Goal: Find specific page/section: Find specific page/section

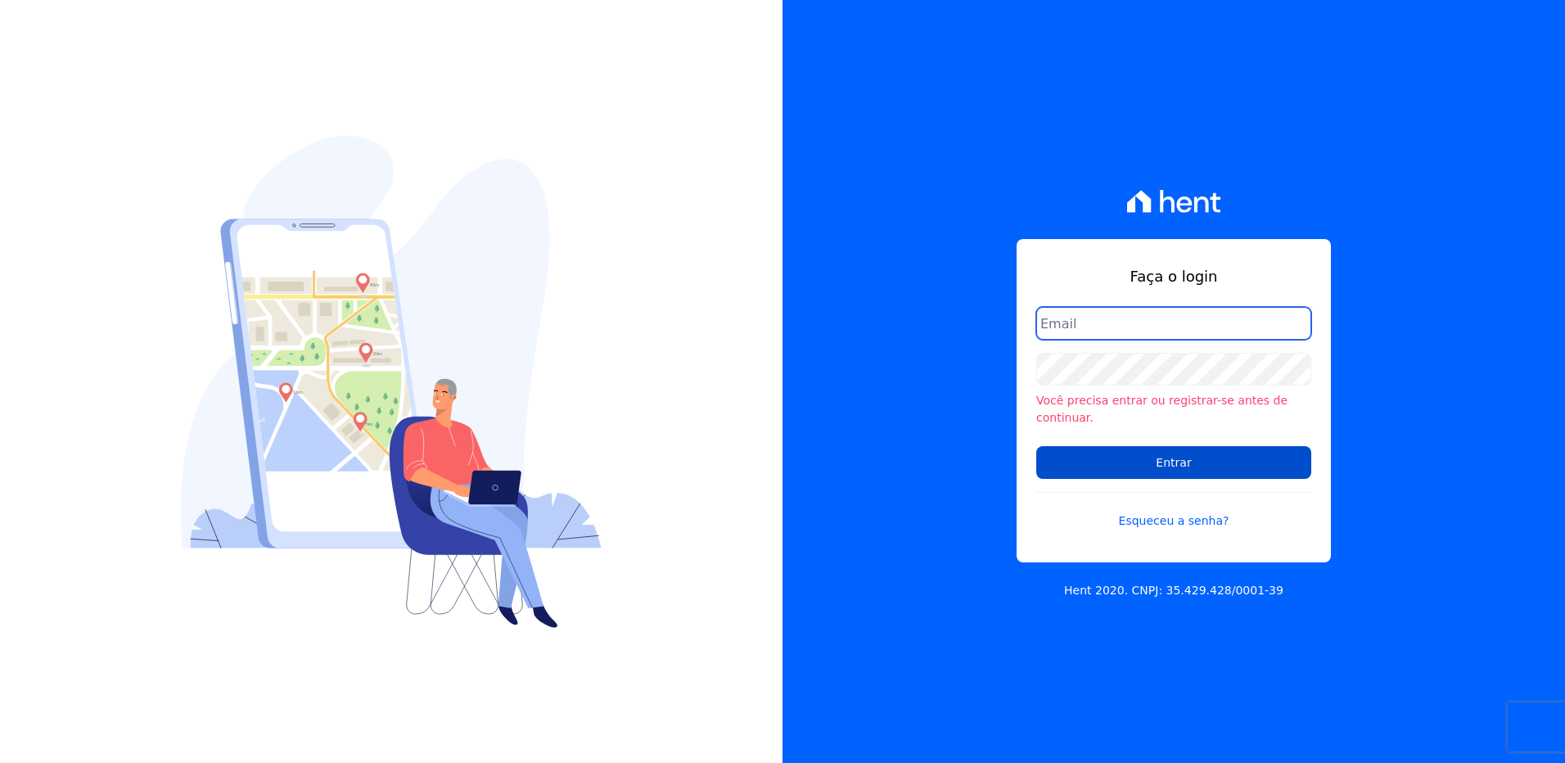
type input "nerissa.farias@e-arke.com"
click at [1149, 460] on input "Entrar" at bounding box center [1173, 462] width 275 height 33
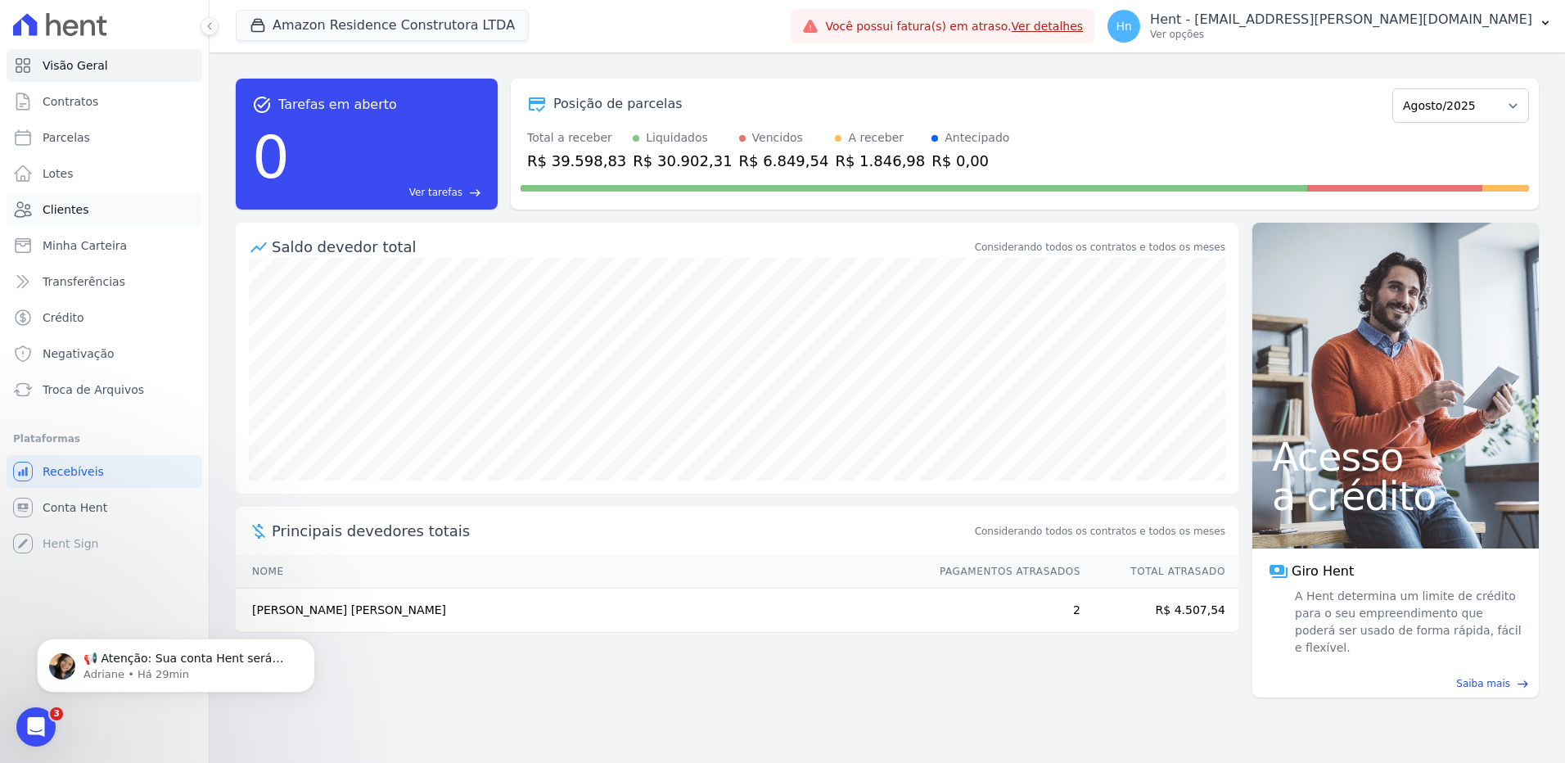
click at [86, 210] on link "Clientes" at bounding box center [105, 209] width 196 height 33
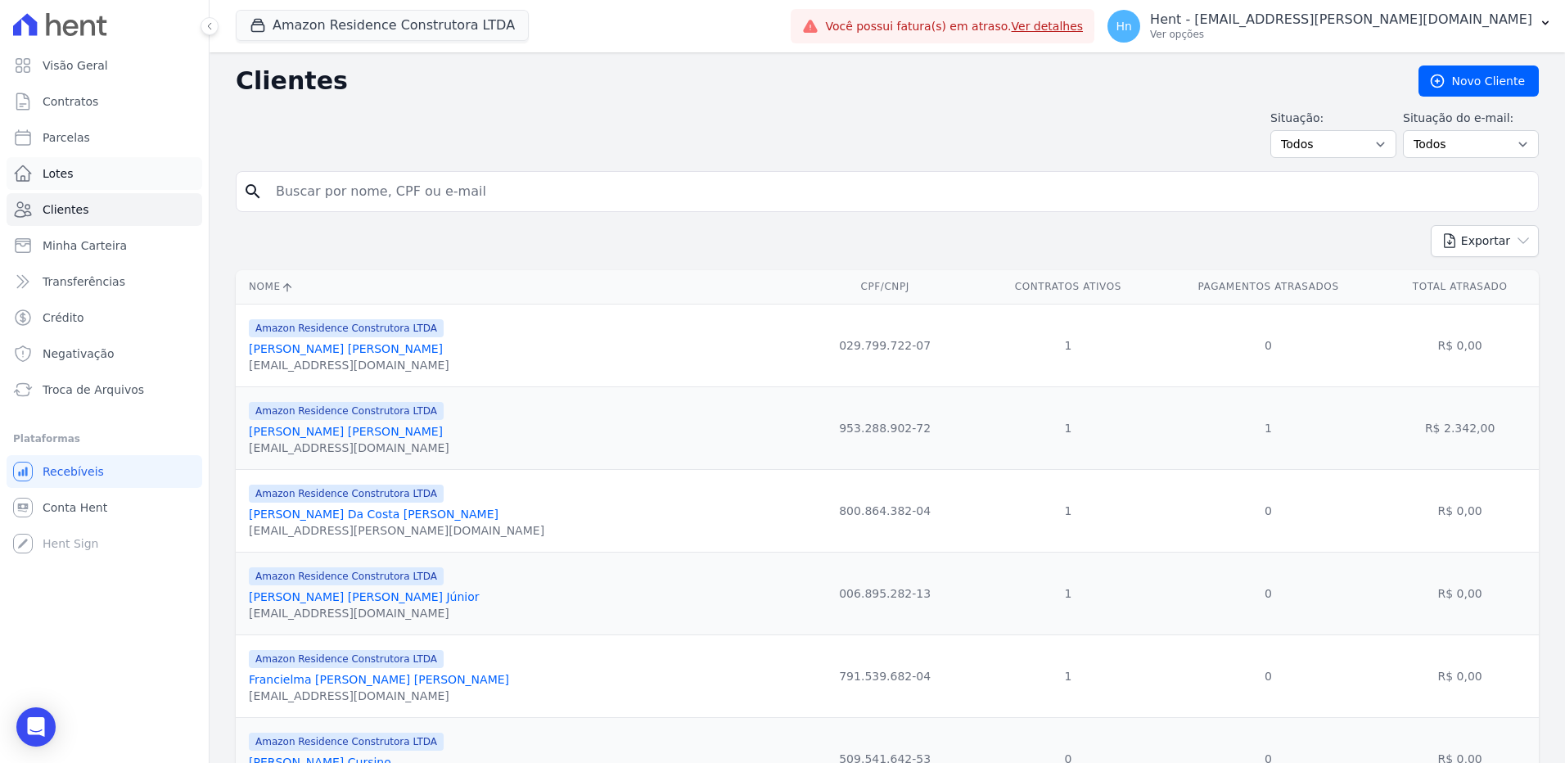
click at [52, 170] on span "Lotes" at bounding box center [58, 173] width 31 height 16
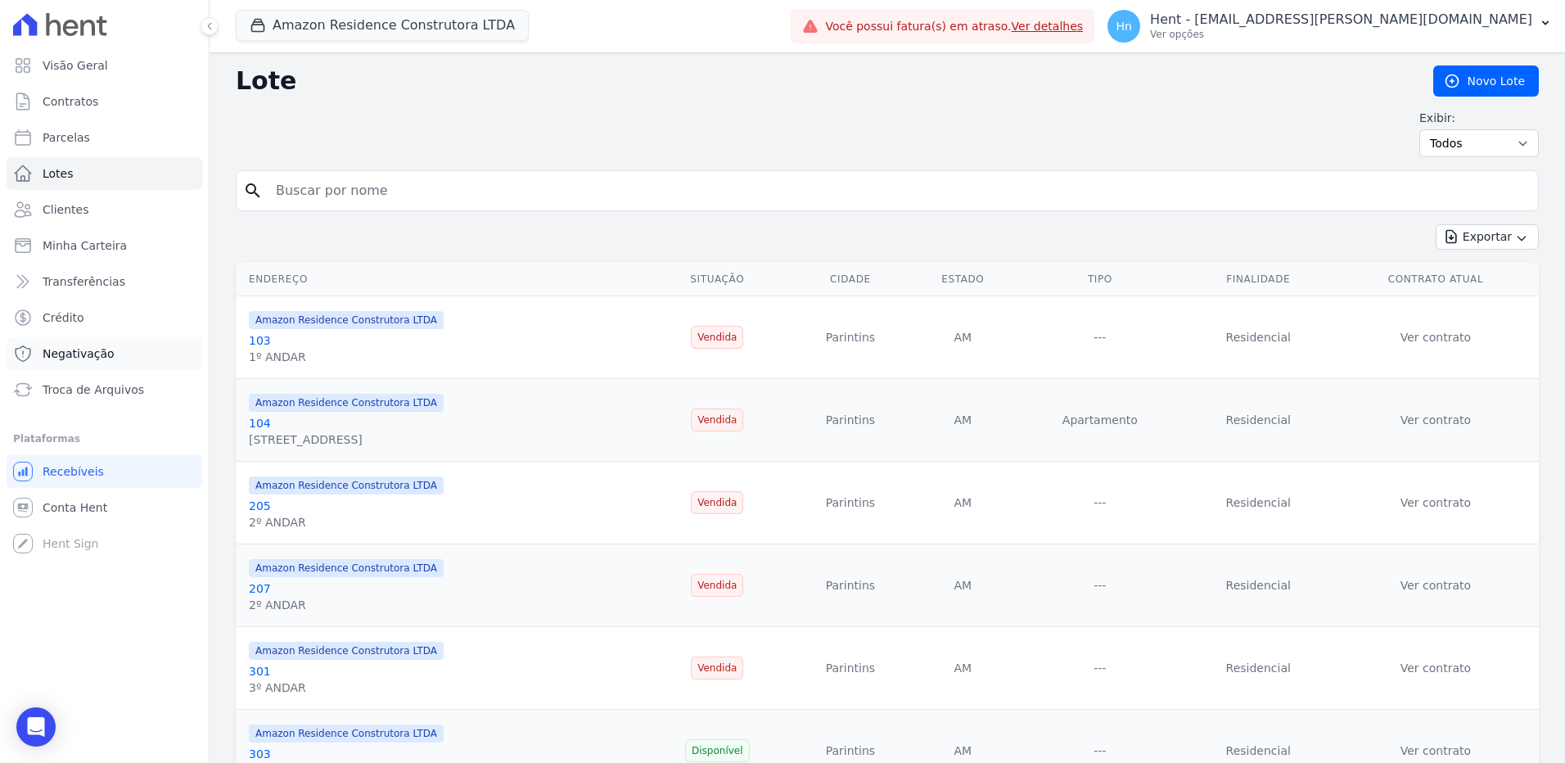
click at [61, 354] on span "Negativação" at bounding box center [79, 353] width 72 height 16
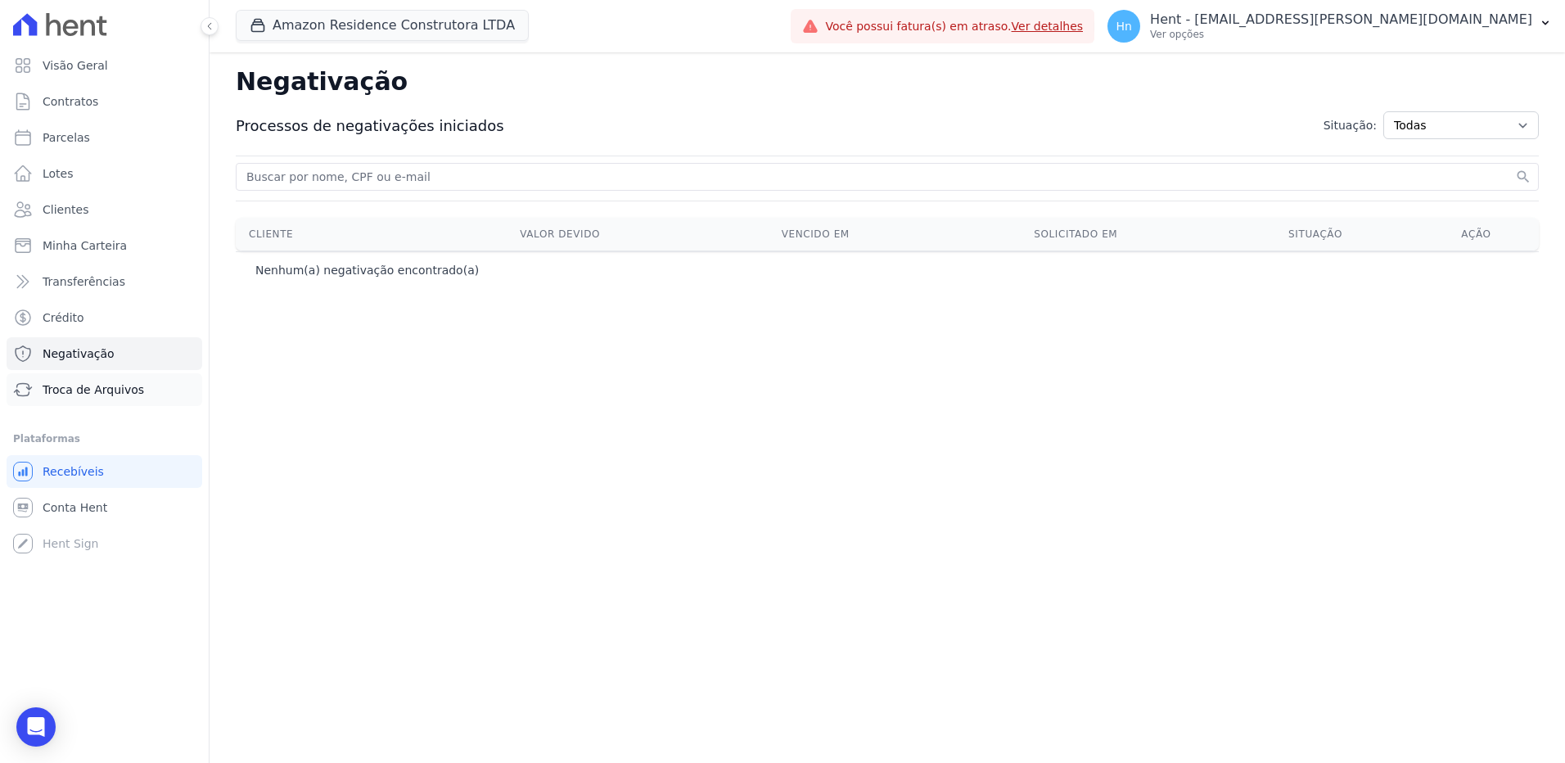
click at [63, 386] on span "Troca de Arquivos" at bounding box center [94, 389] width 102 height 16
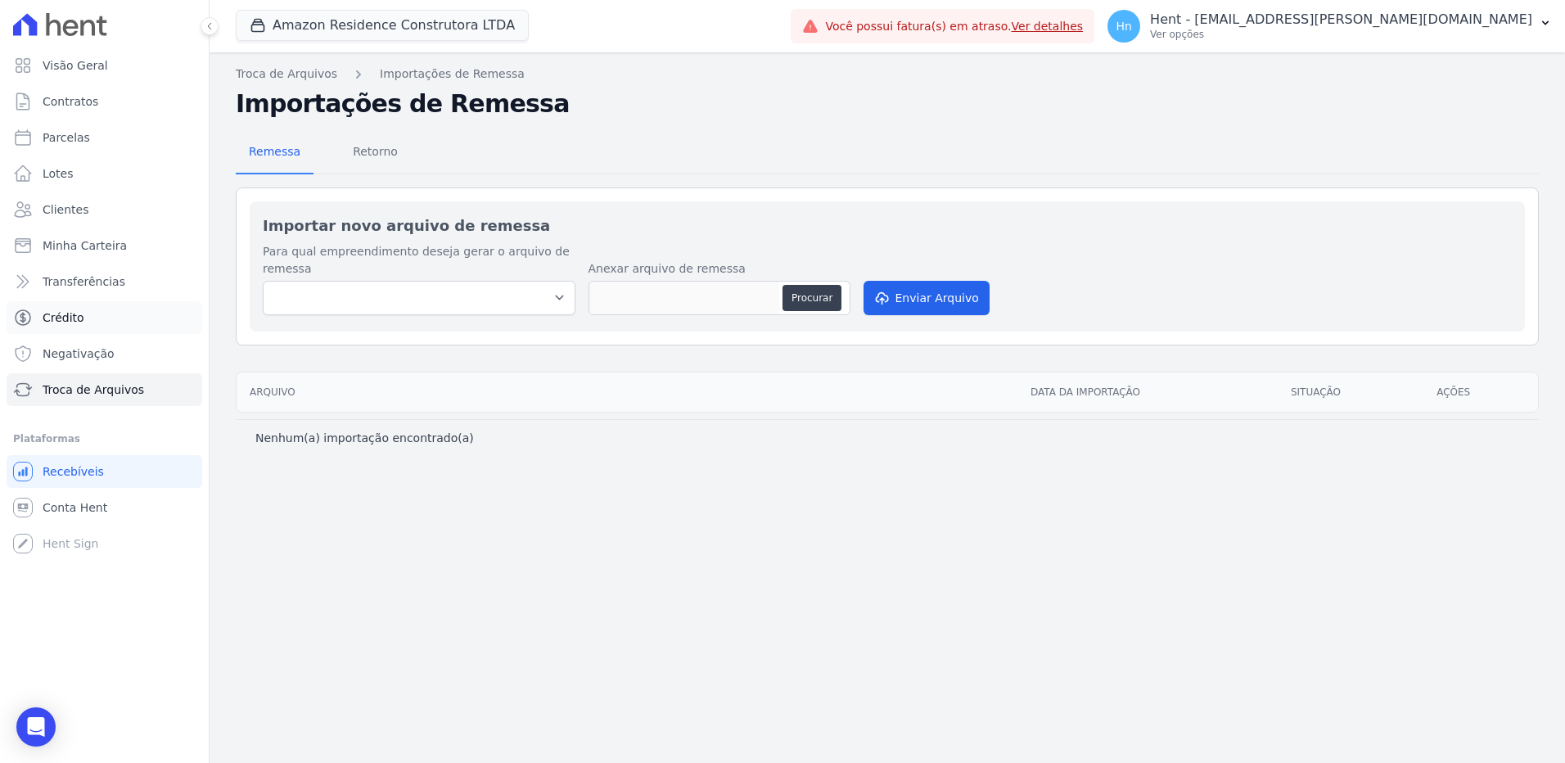
click at [72, 323] on span "Crédito" at bounding box center [64, 317] width 42 height 16
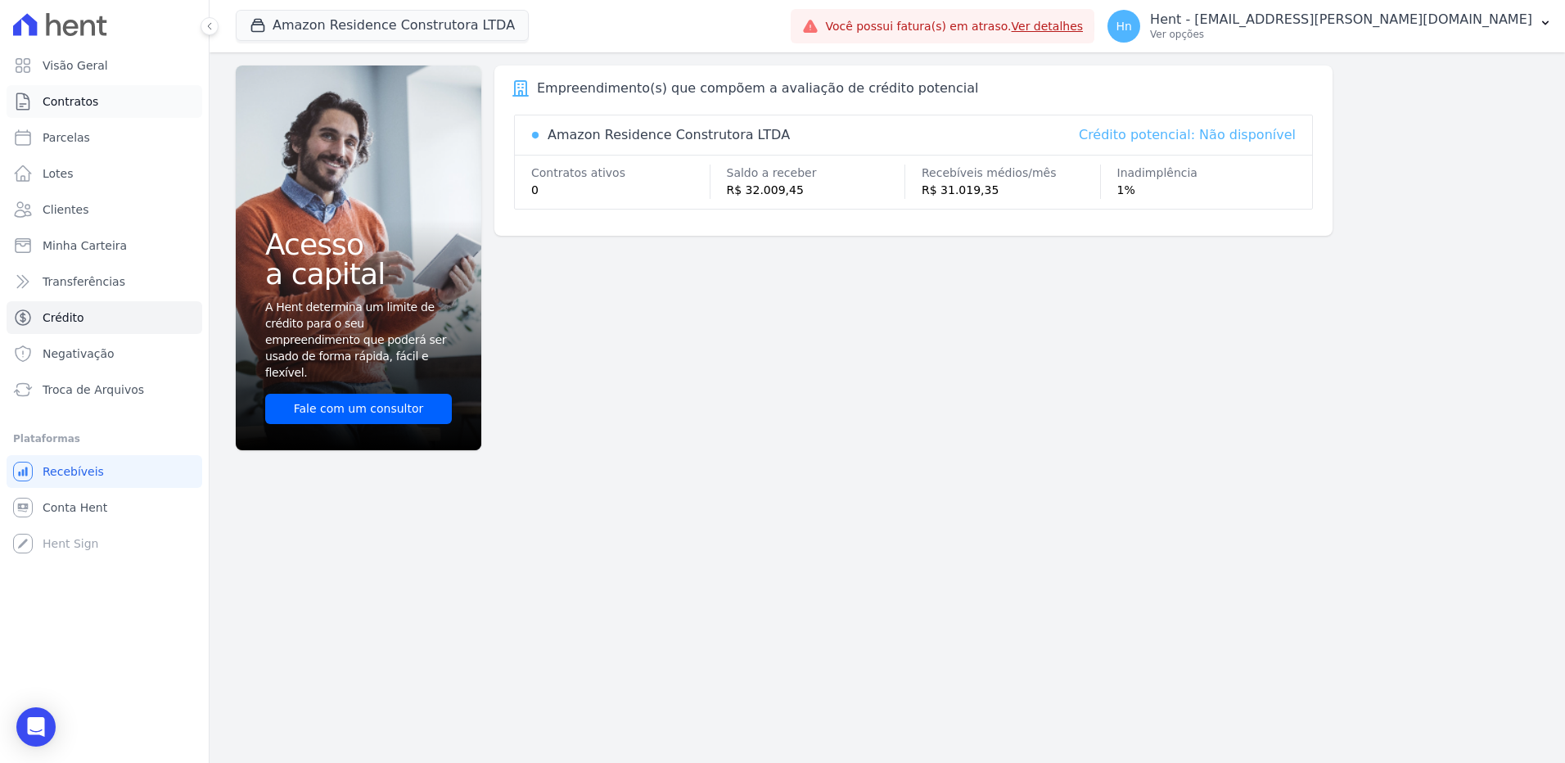
click at [72, 102] on span "Contratos" at bounding box center [71, 101] width 56 height 16
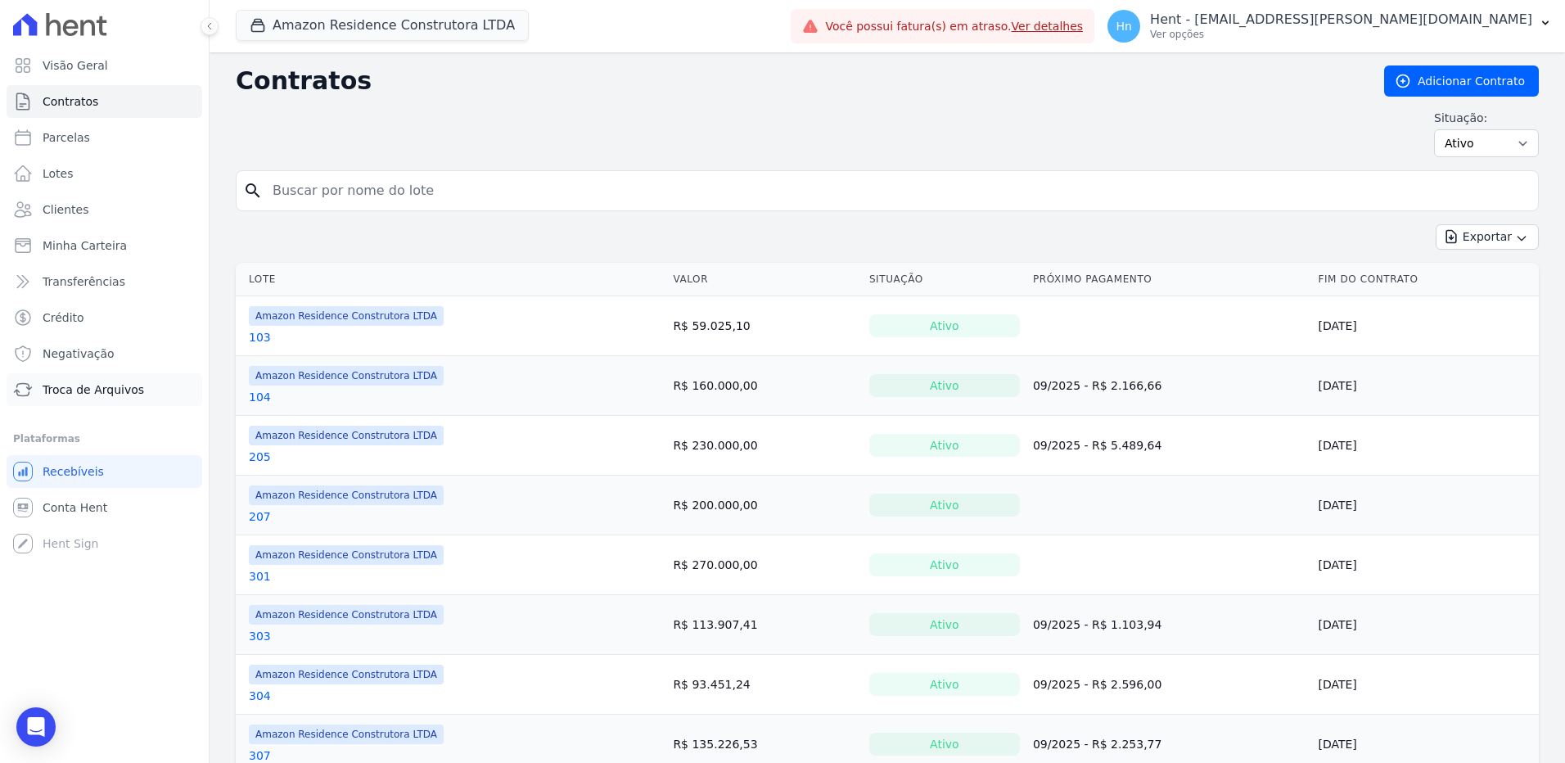
click at [75, 387] on span "Troca de Arquivos" at bounding box center [94, 389] width 102 height 16
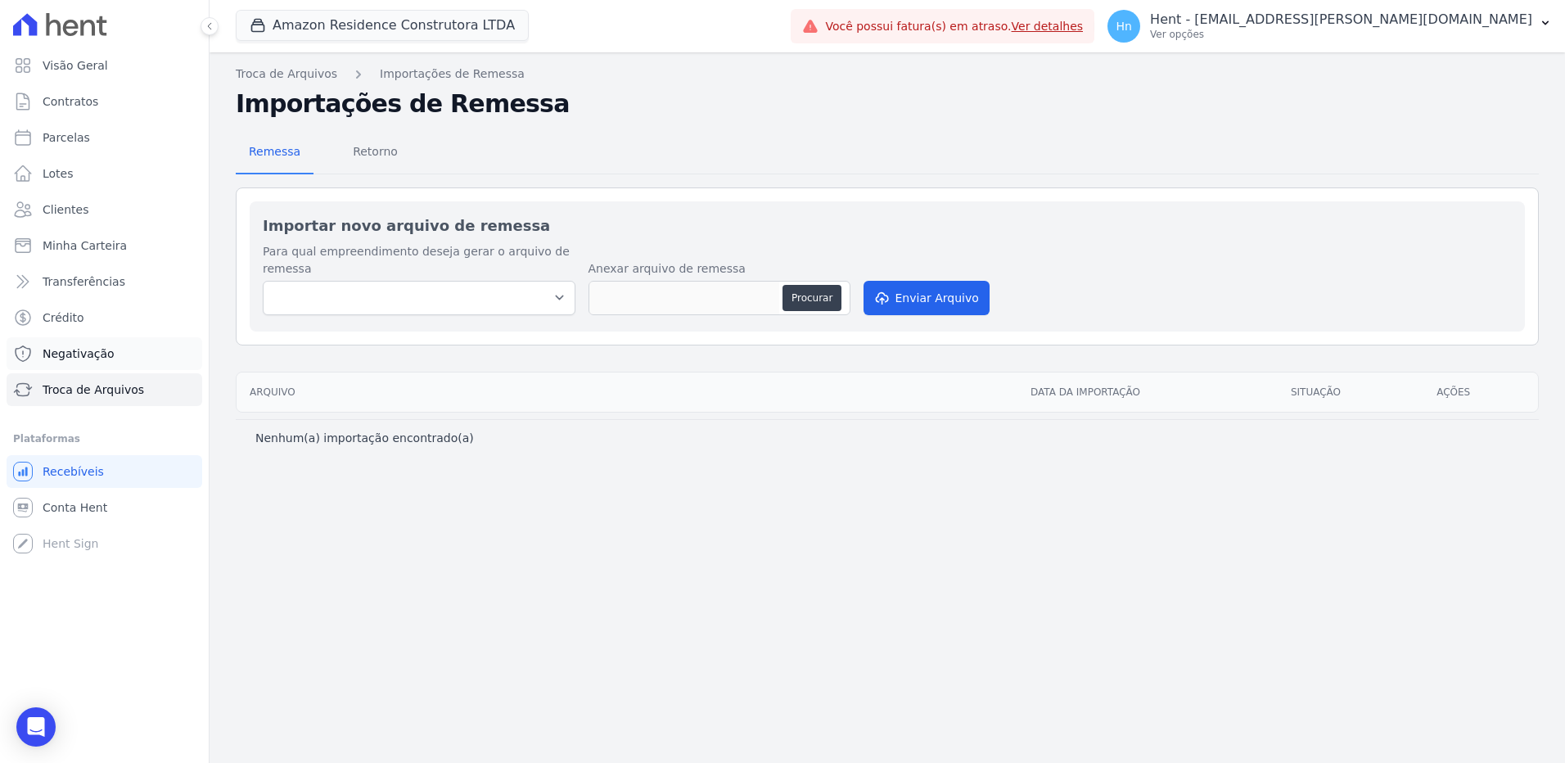
click at [86, 356] on span "Negativação" at bounding box center [79, 353] width 72 height 16
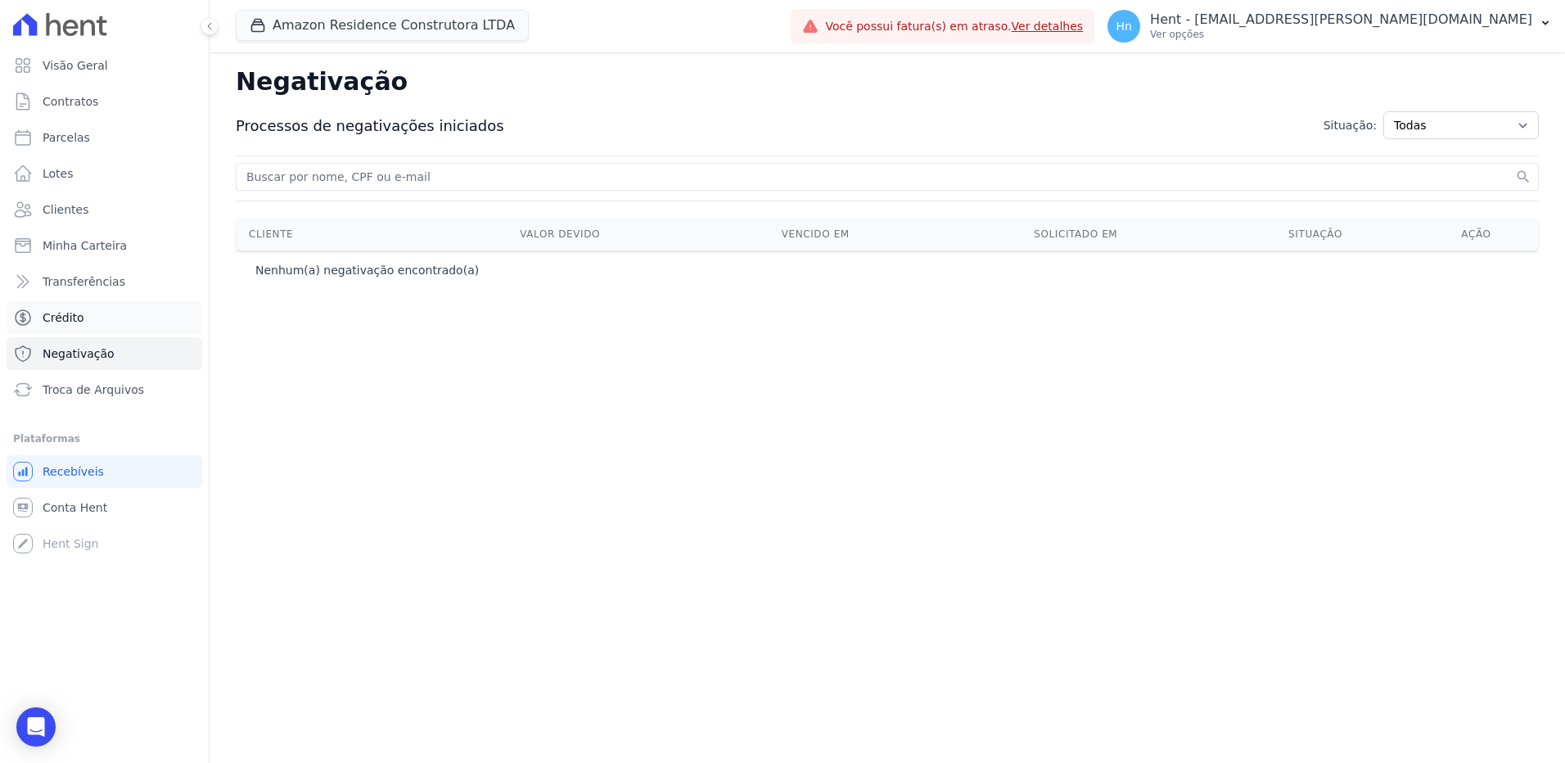
click at [79, 315] on span "Crédito" at bounding box center [64, 317] width 42 height 16
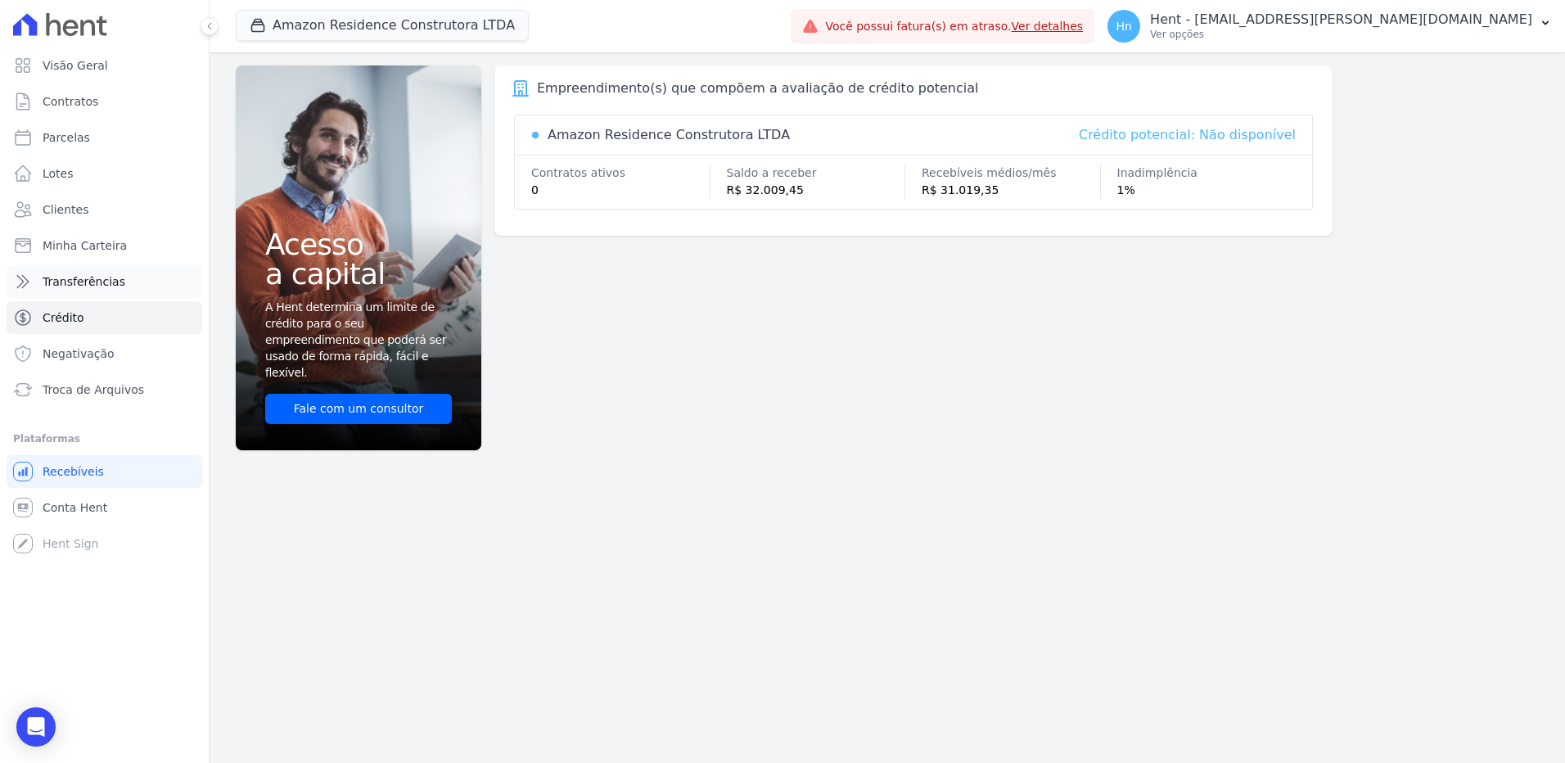
click at [70, 283] on span "Transferências" at bounding box center [84, 281] width 83 height 16
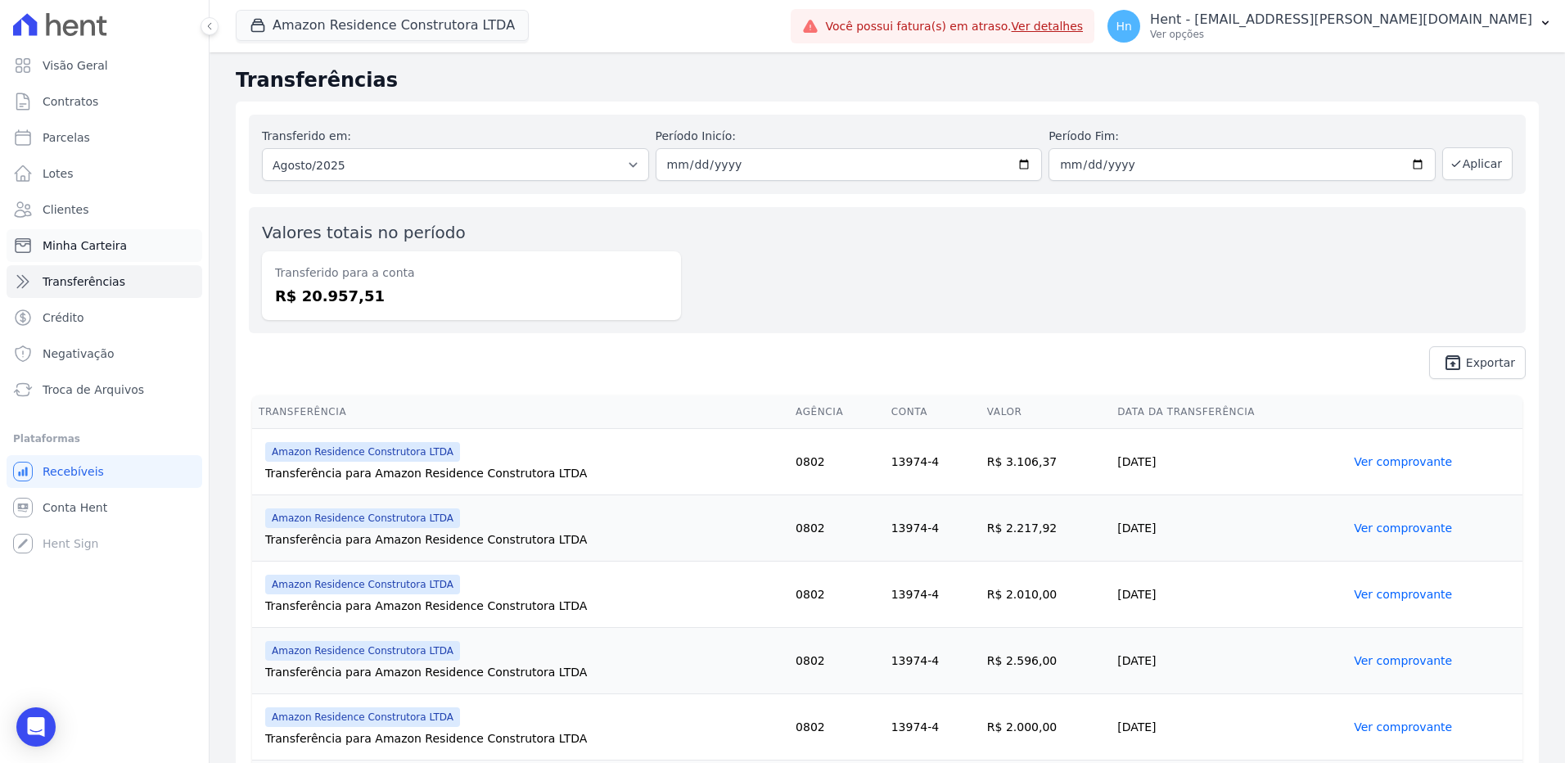
click at [68, 244] on span "Minha Carteira" at bounding box center [85, 245] width 84 height 16
click at [70, 203] on span "Clientes" at bounding box center [66, 209] width 46 height 16
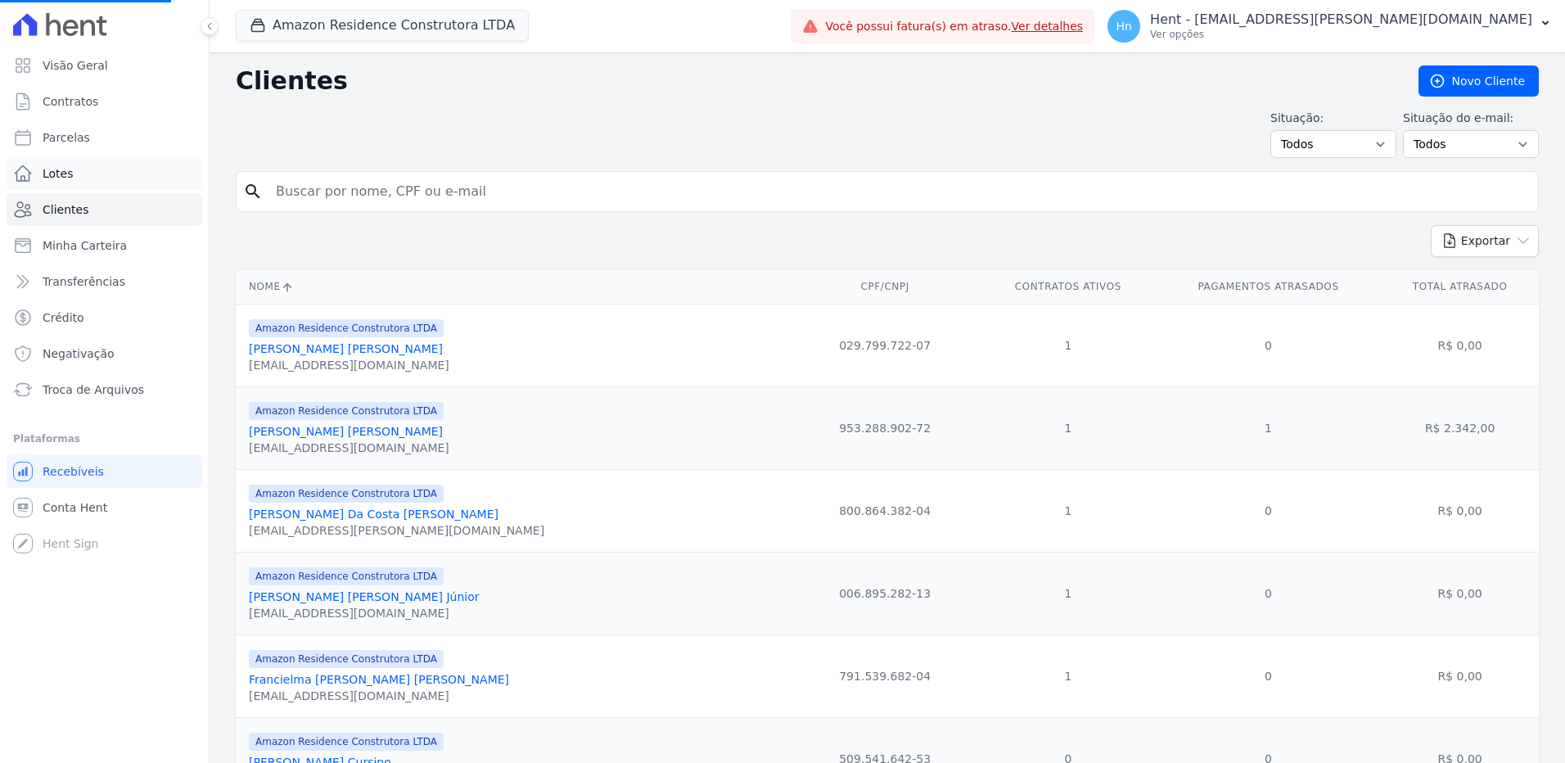
click at [65, 181] on span "Lotes" at bounding box center [58, 173] width 31 height 16
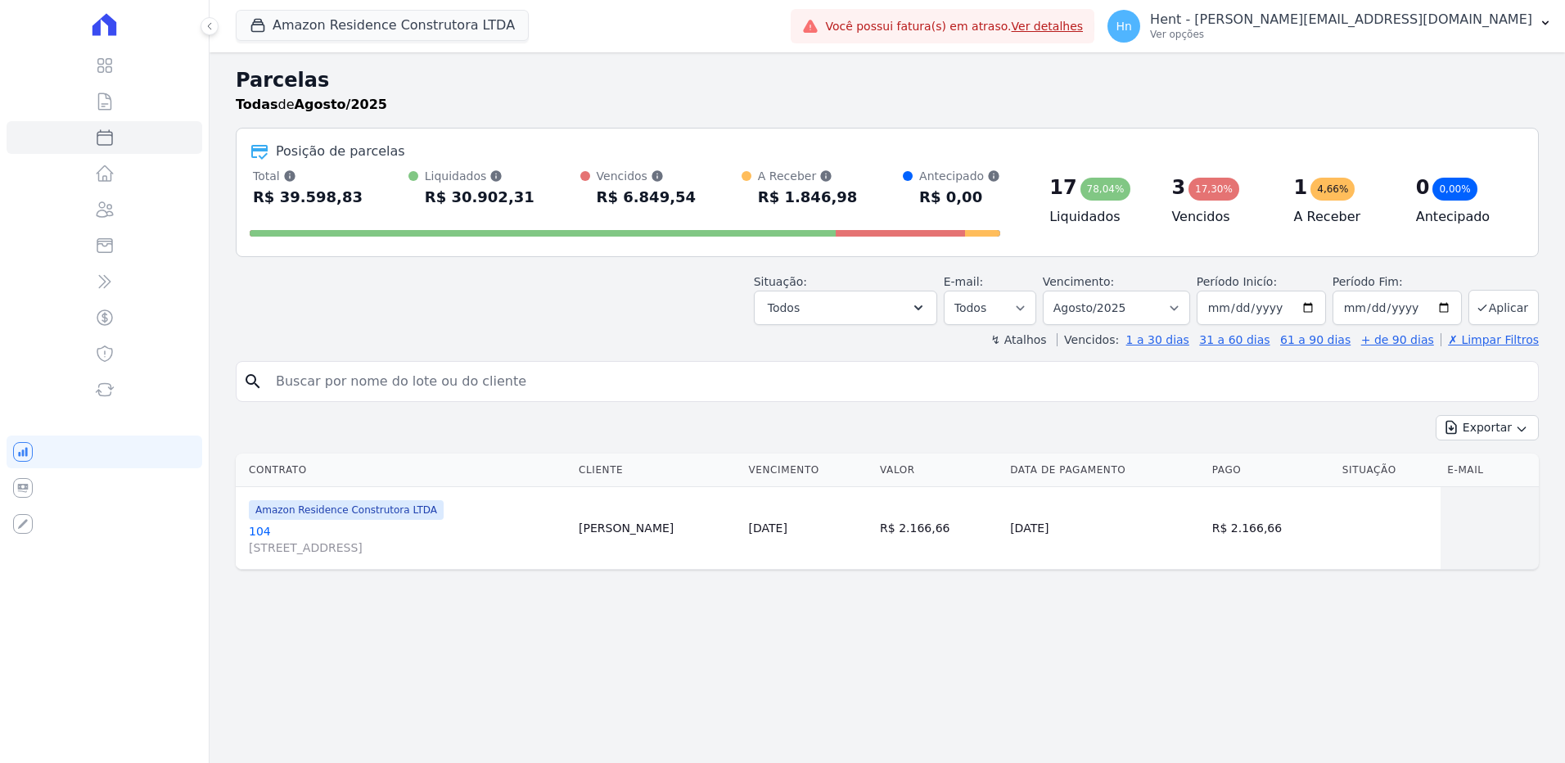
select select
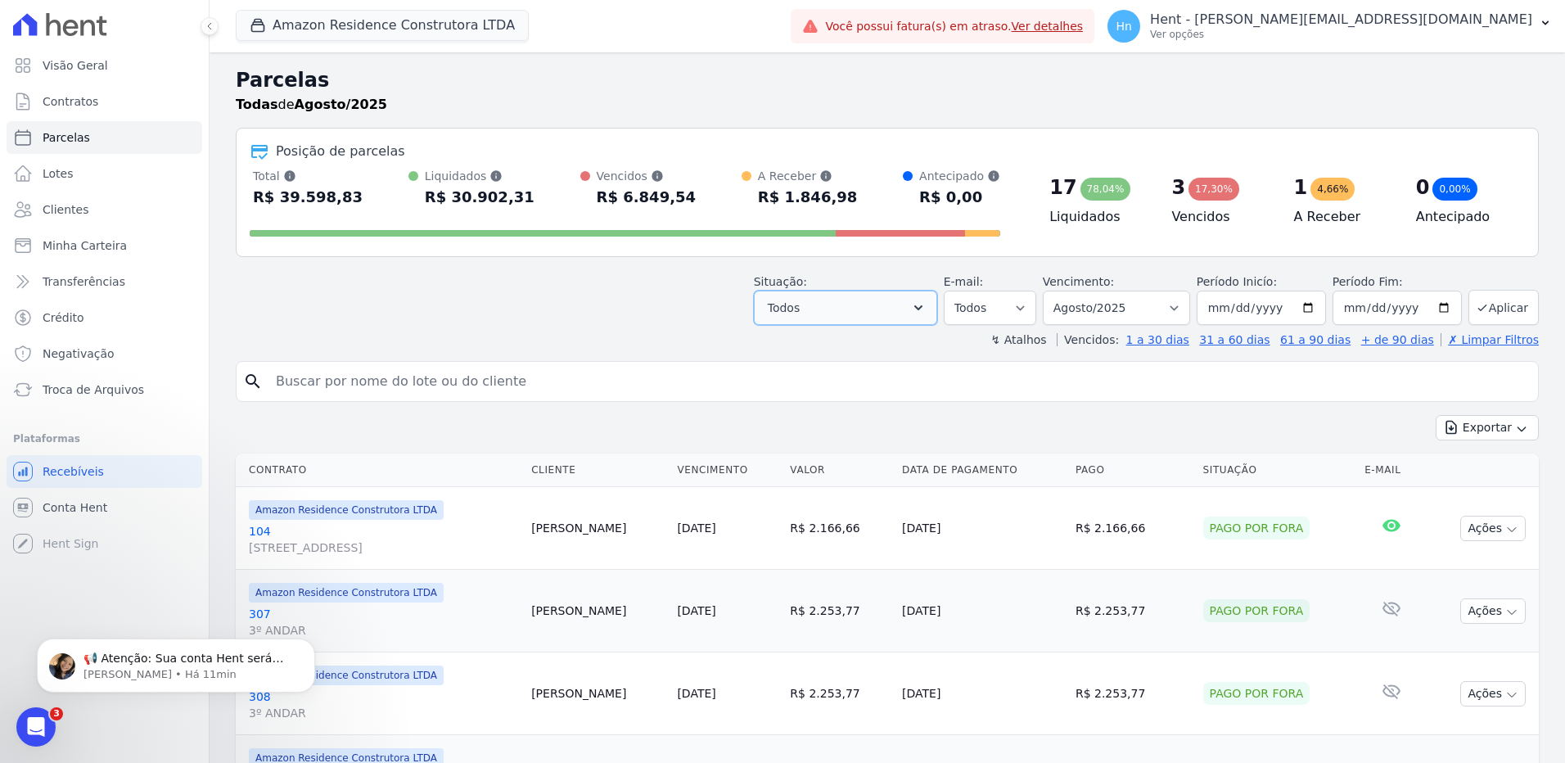
click at [927, 314] on icon "button" at bounding box center [918, 308] width 16 height 16
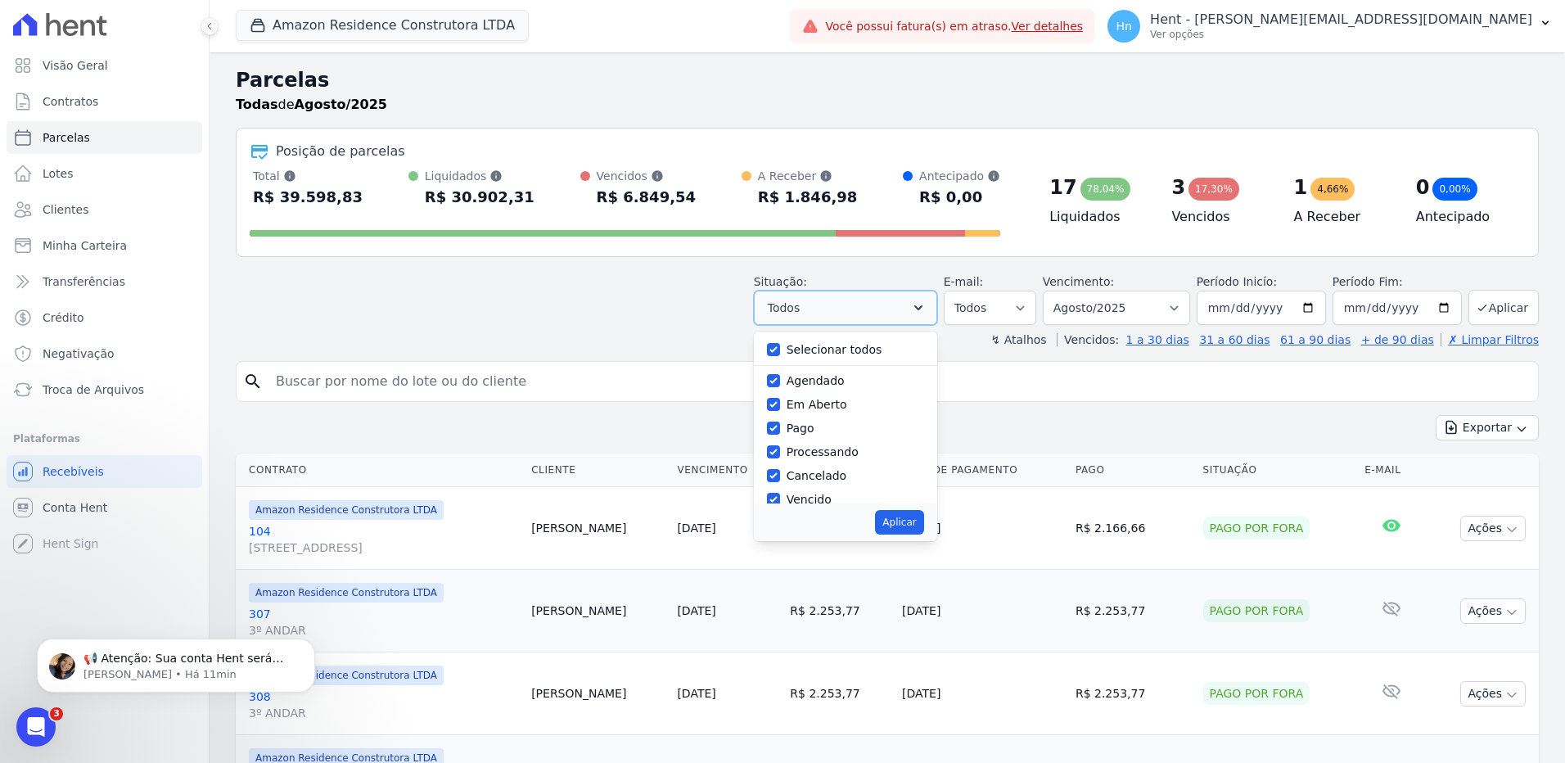
click at [927, 314] on icon "button" at bounding box center [918, 308] width 16 height 16
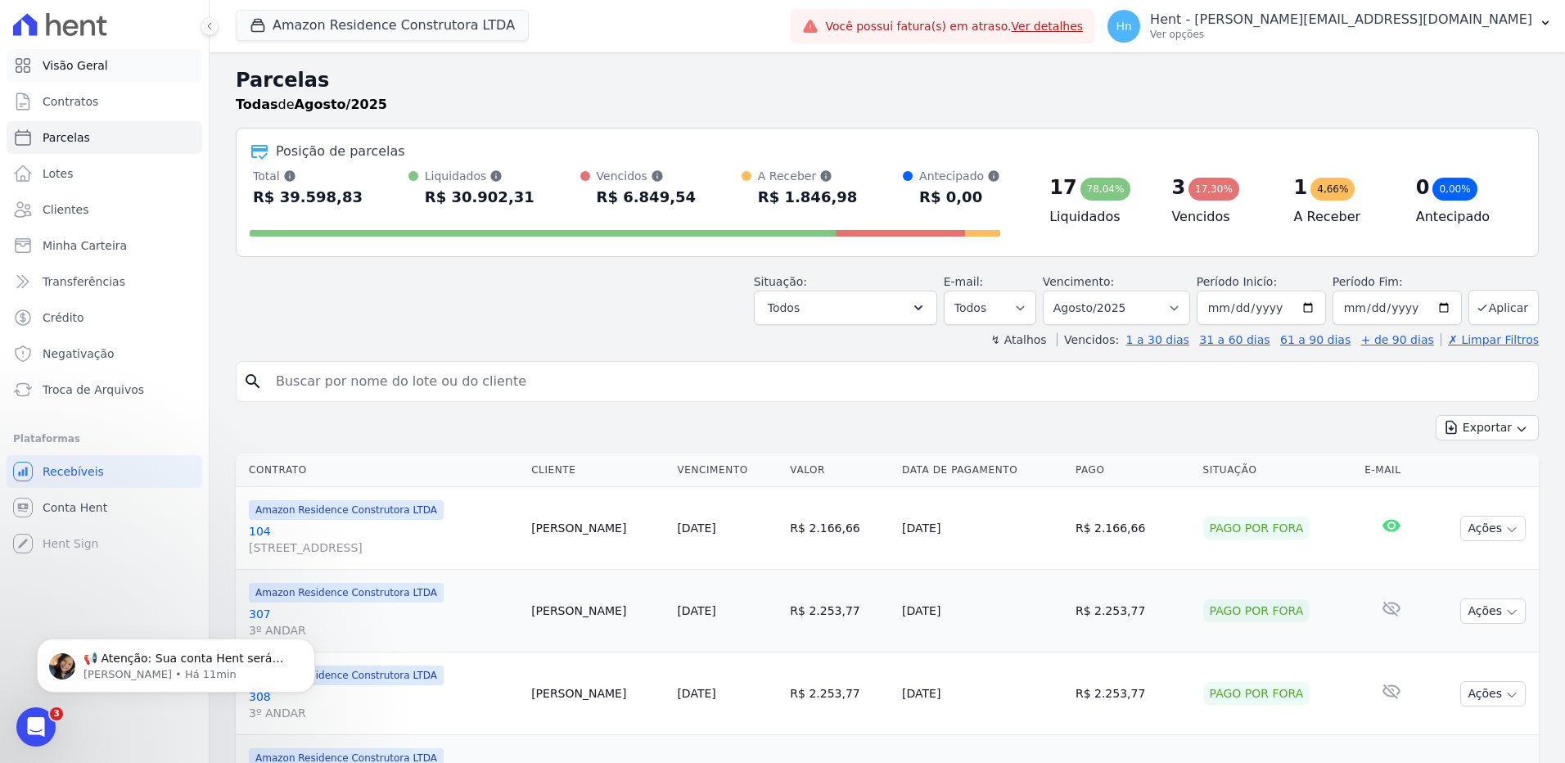
click at [76, 64] on span "Visão Geral" at bounding box center [75, 65] width 65 height 16
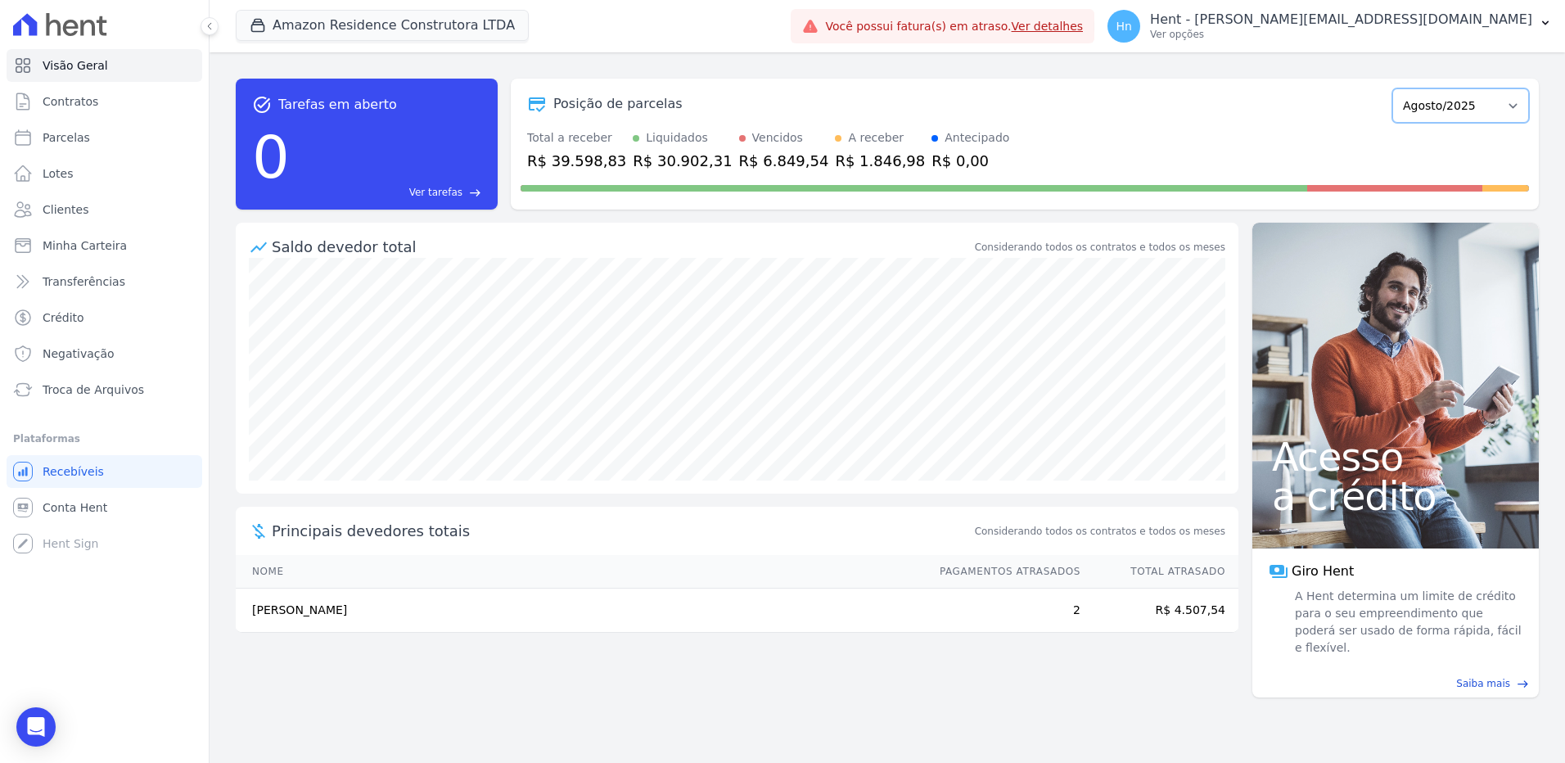
click at [1515, 111] on select "Dezembro/2022 Janeiro/2023 Fevereiro/2023 Março/2023 Abril/2023 Maio/2023 Junho…" at bounding box center [1460, 105] width 137 height 34
select select "06/2024"
click at [1402, 88] on select "Dezembro/2022 Janeiro/2023 Fevereiro/2023 Março/2023 Abril/2023 Maio/2023 Junho…" at bounding box center [1460, 105] width 137 height 34
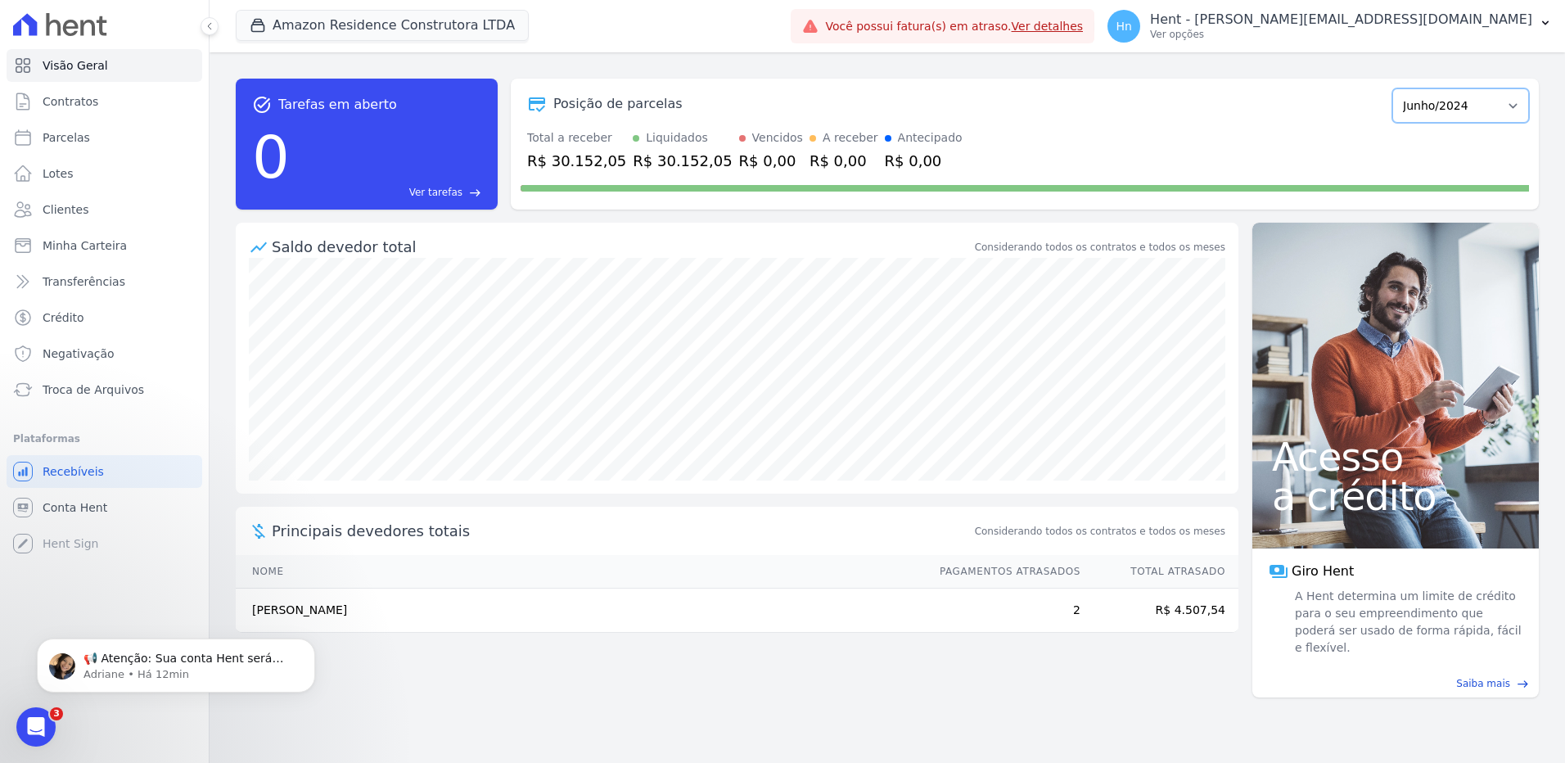
click at [1508, 97] on select "Dezembro/2022 Janeiro/2023 Fevereiro/2023 Março/2023 Abril/2023 Maio/2023 Junho…" at bounding box center [1460, 105] width 137 height 34
select select "08/2025"
click at [1402, 88] on select "Dezembro/2022 Janeiro/2023 Fevereiro/2023 Março/2023 Abril/2023 Maio/2023 Junho…" at bounding box center [1460, 105] width 137 height 34
click at [81, 97] on span "Contratos" at bounding box center [71, 101] width 56 height 16
click at [752, 136] on div "Vencidos" at bounding box center [777, 137] width 51 height 17
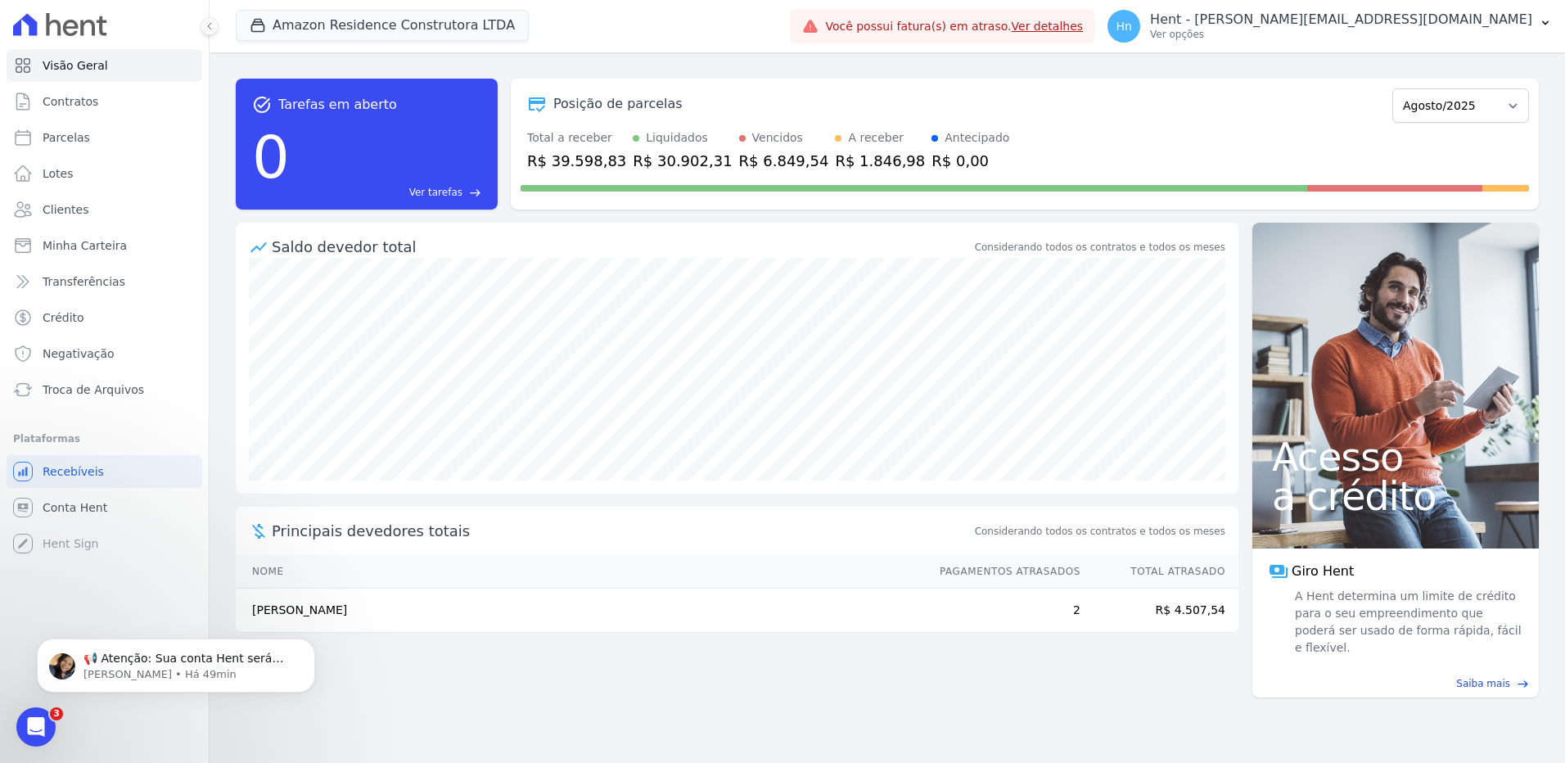
click at [612, 101] on div "Posição de parcelas" at bounding box center [617, 104] width 129 height 20
click at [76, 213] on span "Clientes" at bounding box center [66, 209] width 46 height 16
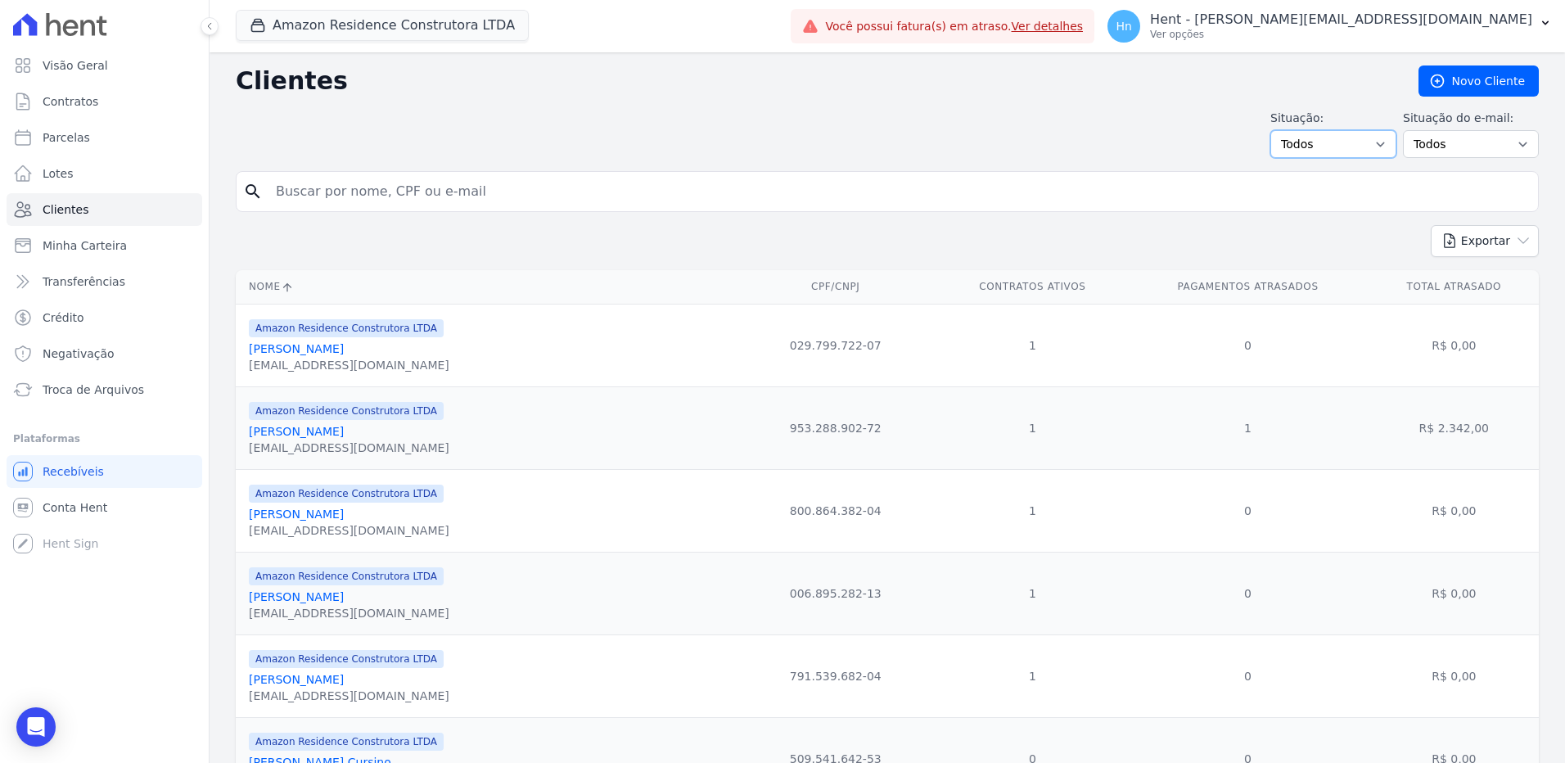
click at [1384, 145] on select "Todos Adimplentes Inadimplentes" at bounding box center [1334, 144] width 126 height 28
select select "overdue"
click at [1277, 130] on select "Todos Adimplentes Inadimplentes" at bounding box center [1334, 144] width 126 height 28
